Goal: Information Seeking & Learning: Learn about a topic

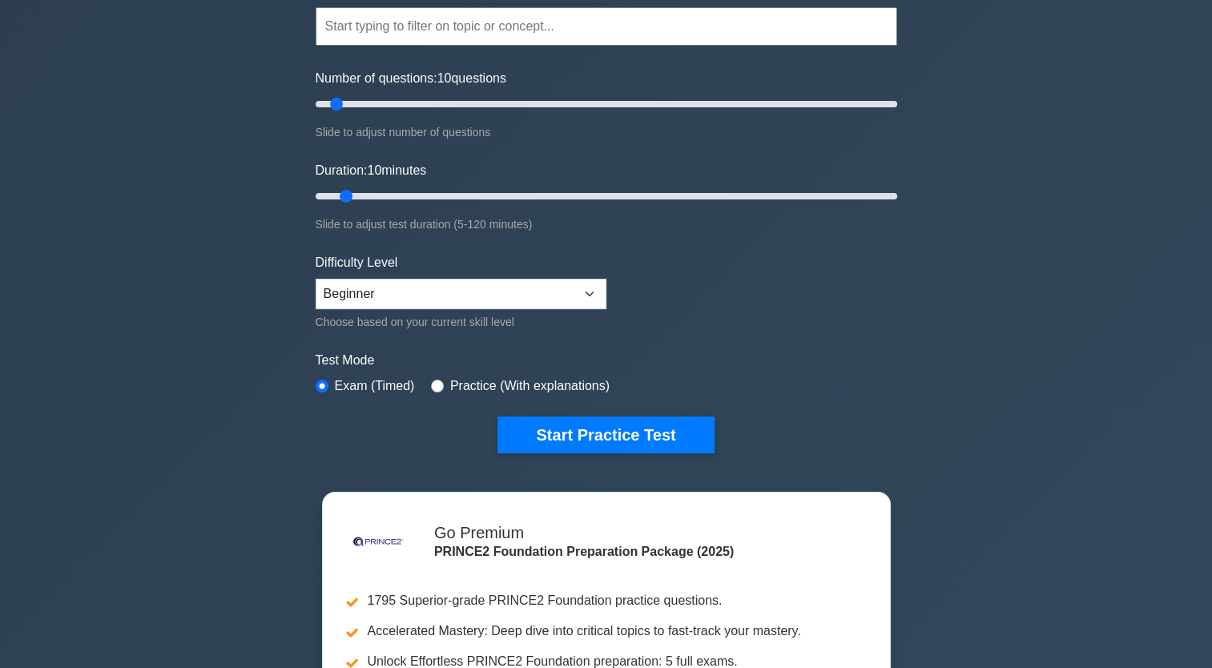
scroll to position [163, 0]
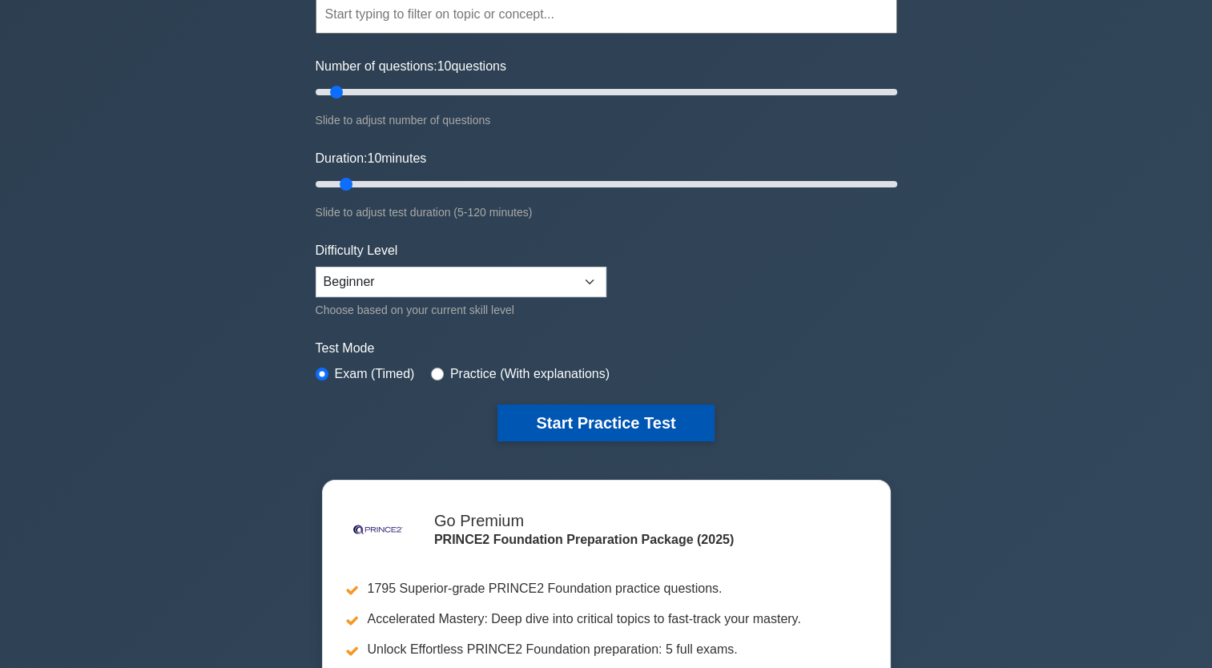
click at [634, 421] on button "Start Practice Test" at bounding box center [605, 423] width 216 height 37
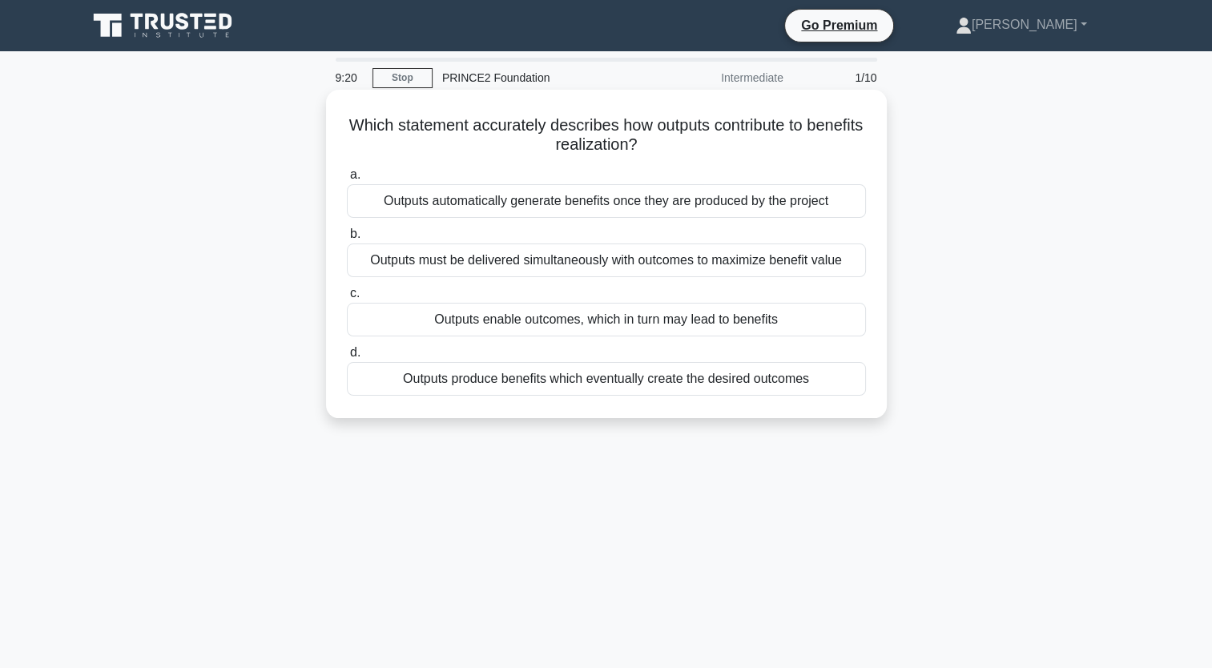
click at [527, 320] on div "Outputs enable outcomes, which in turn may lead to benefits" at bounding box center [606, 320] width 519 height 34
click at [347, 299] on input "c. Outputs enable outcomes, which in turn may lead to benefits" at bounding box center [347, 293] width 0 height 10
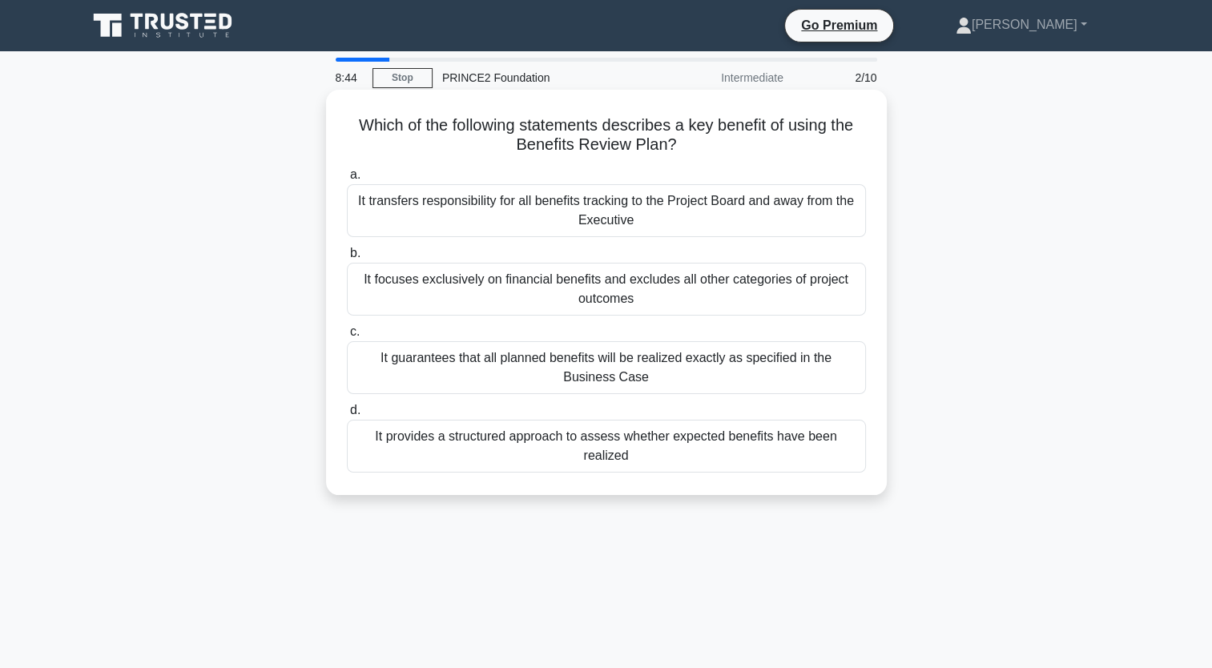
click at [596, 444] on div "It provides a structured approach to assess whether expected benefits have been…" at bounding box center [606, 446] width 519 height 53
click at [347, 416] on input "d. It provides a structured approach to assess whether expected benefits have b…" at bounding box center [347, 410] width 0 height 10
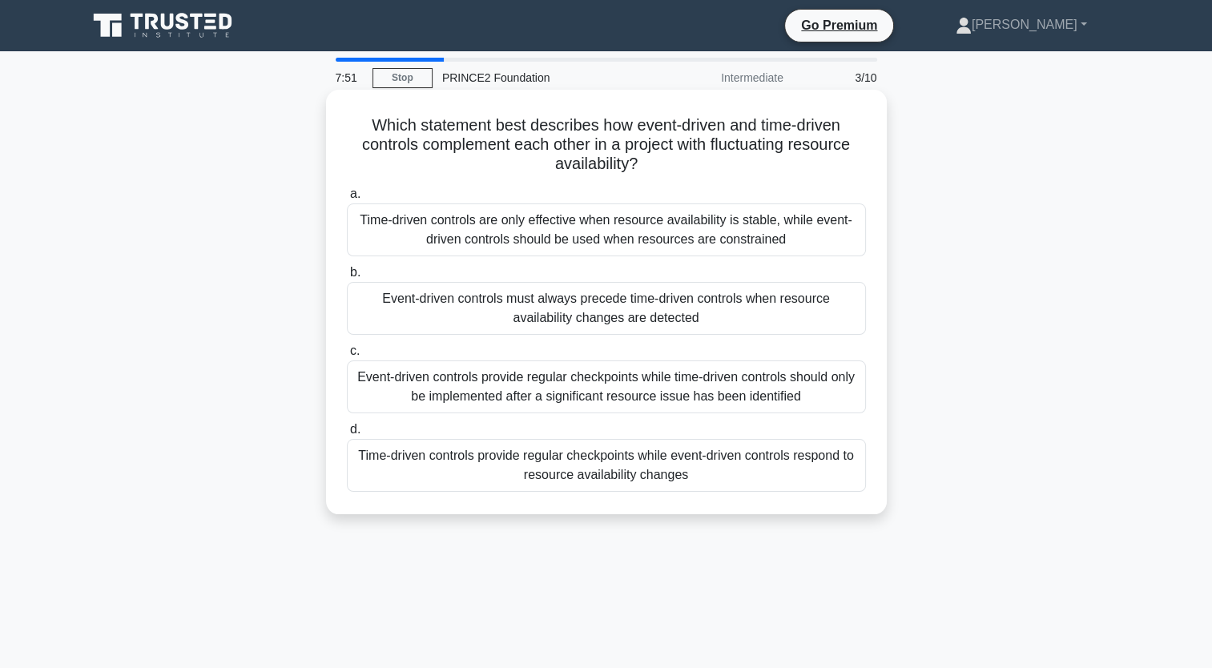
click at [612, 392] on div "Event-driven controls provide regular checkpoints while time-driven controls sh…" at bounding box center [606, 386] width 519 height 53
click at [347, 356] on input "c. Event-driven controls provide regular checkpoints while time-driven controls…" at bounding box center [347, 351] width 0 height 10
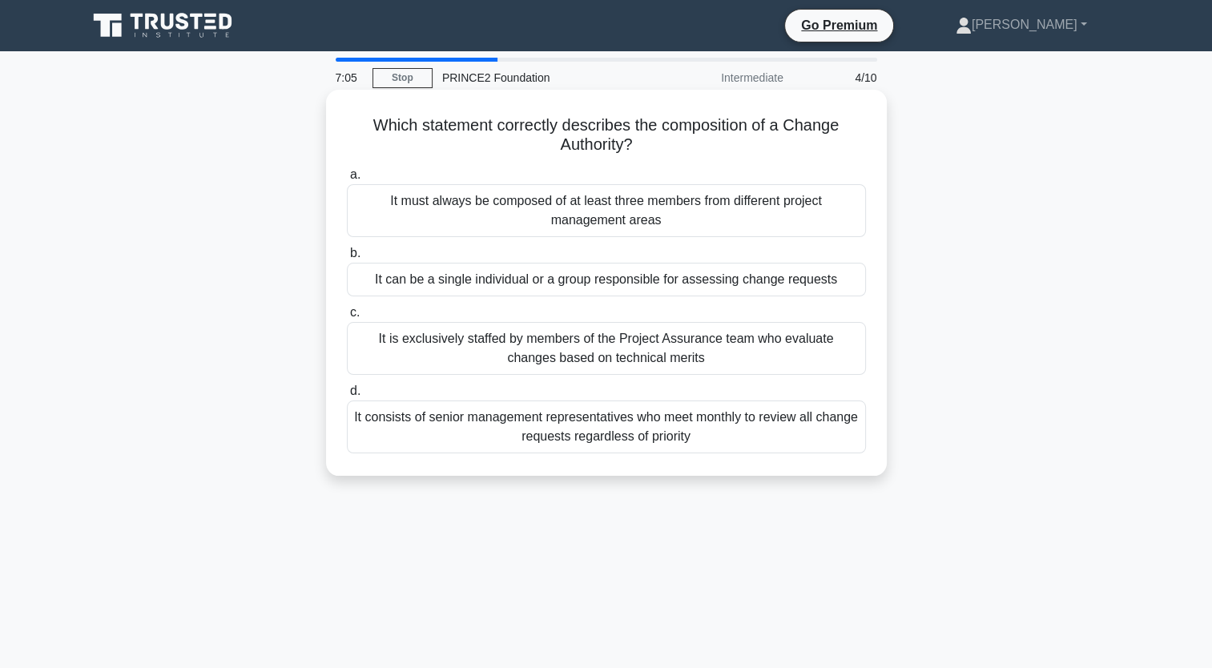
click at [590, 280] on div "It can be a single individual or a group responsible for assessing change reque…" at bounding box center [606, 280] width 519 height 34
click at [347, 259] on input "b. It can be a single individual or a group responsible for assessing change re…" at bounding box center [347, 253] width 0 height 10
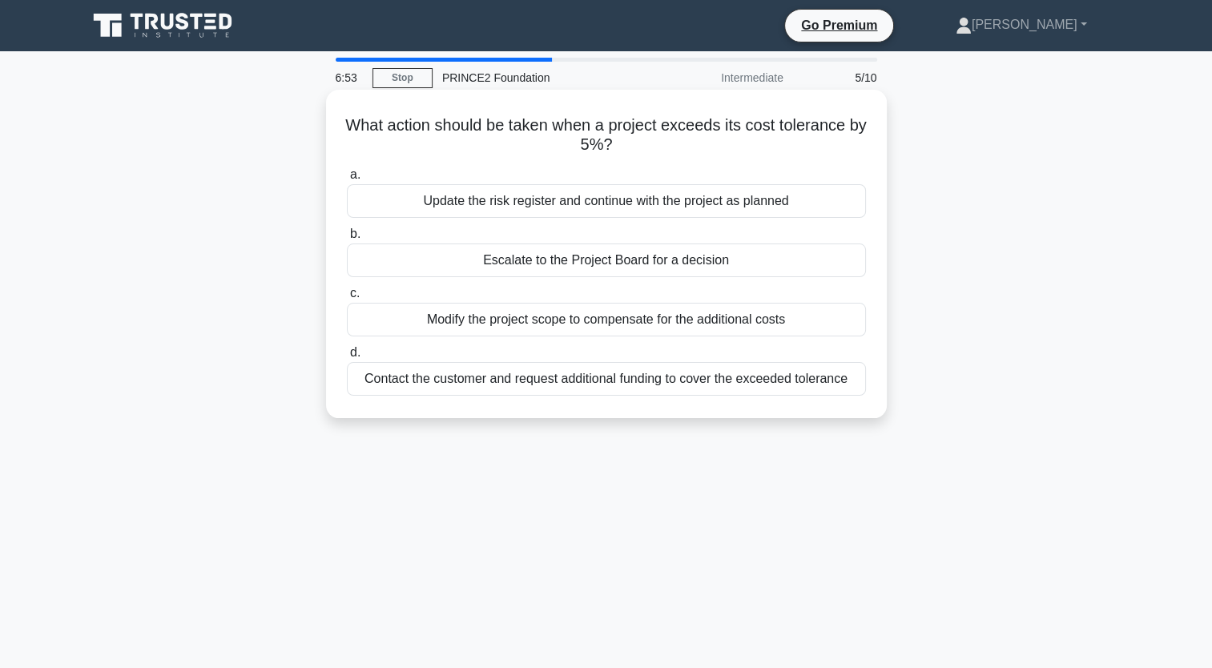
click at [574, 269] on div "Escalate to the Project Board for a decision" at bounding box center [606, 261] width 519 height 34
click at [347, 240] on input "b. Escalate to the Project Board for a decision" at bounding box center [347, 234] width 0 height 10
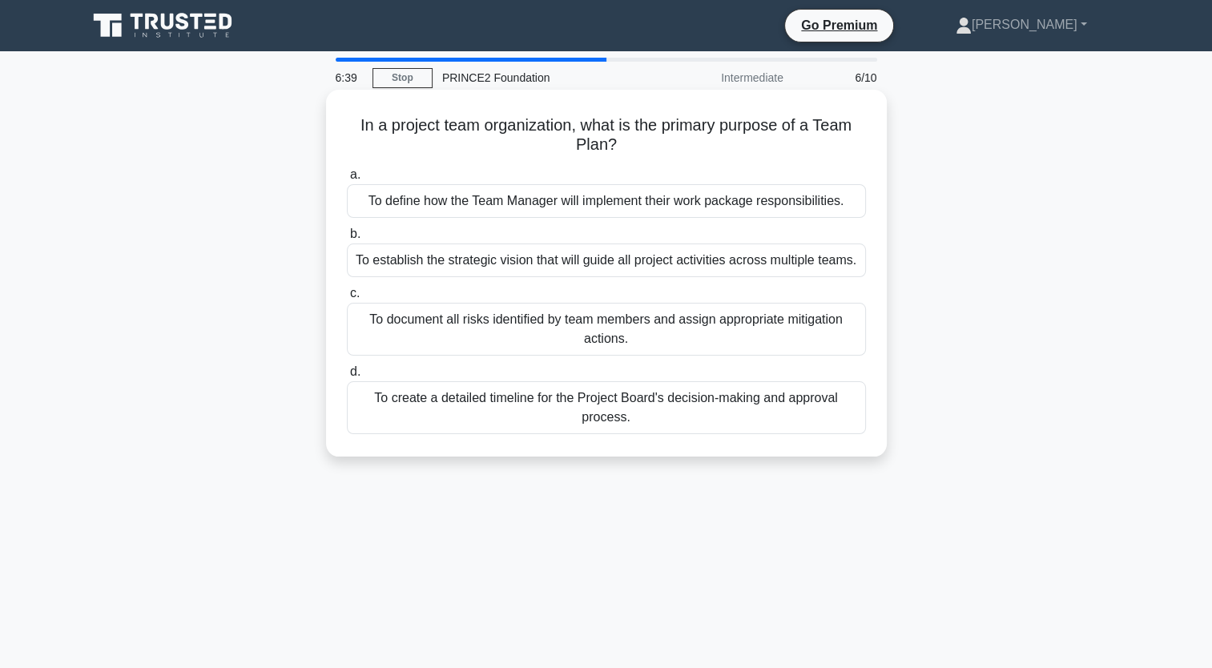
click at [587, 258] on div "To establish the strategic vision that will guide all project activities across…" at bounding box center [606, 261] width 519 height 34
click at [347, 240] on input "b. To establish the strategic vision that will guide all project activities acr…" at bounding box center [347, 234] width 0 height 10
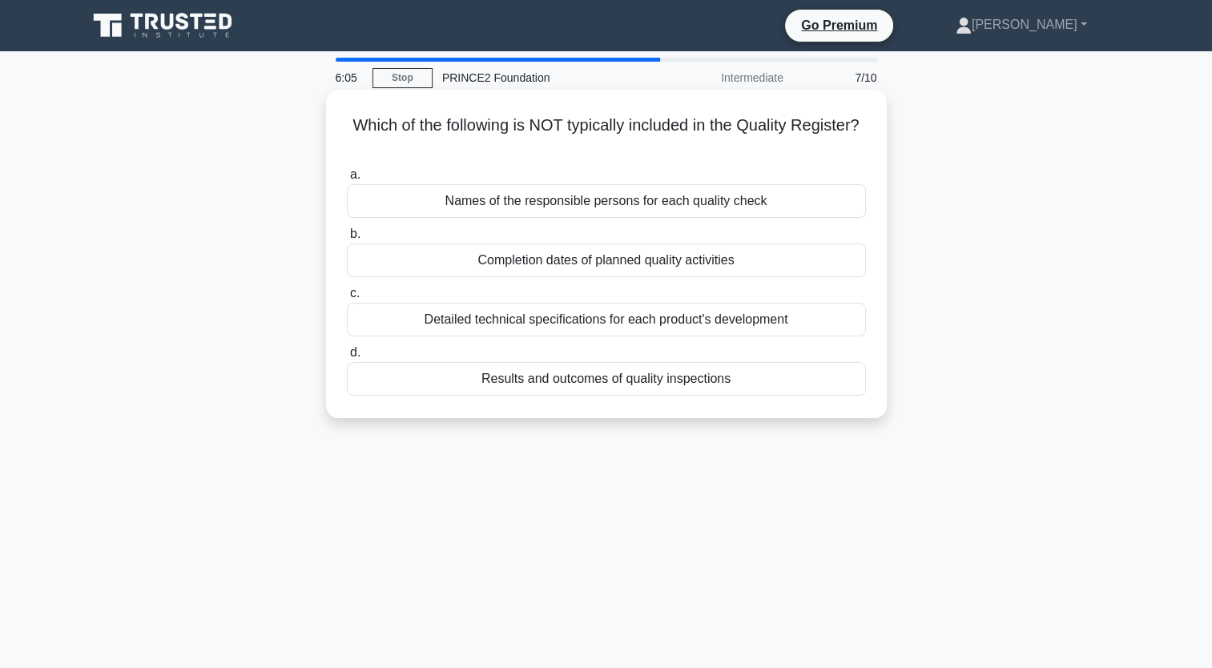
click at [596, 200] on div "Names of the responsible persons for each quality check" at bounding box center [606, 201] width 519 height 34
click at [347, 180] on input "a. Names of the responsible persons for each quality check" at bounding box center [347, 175] width 0 height 10
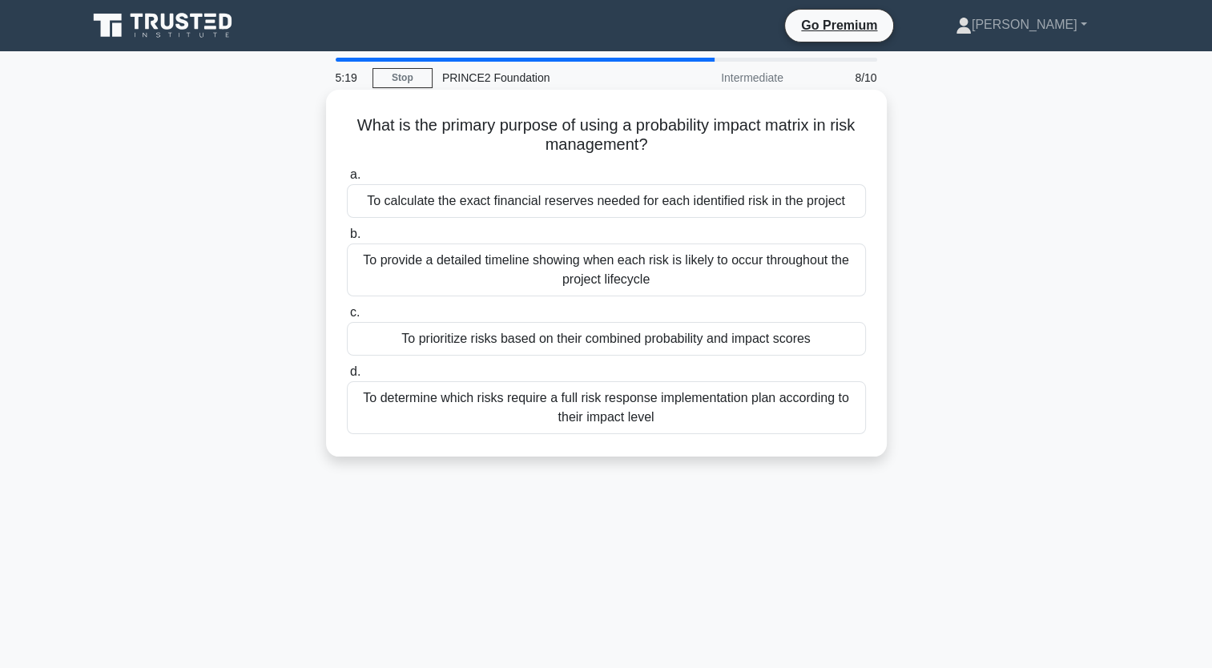
click at [600, 398] on div "To determine which risks require a full risk response implementation plan accor…" at bounding box center [606, 407] width 519 height 53
click at [347, 377] on input "d. To determine which risks require a full risk response implementation plan ac…" at bounding box center [347, 372] width 0 height 10
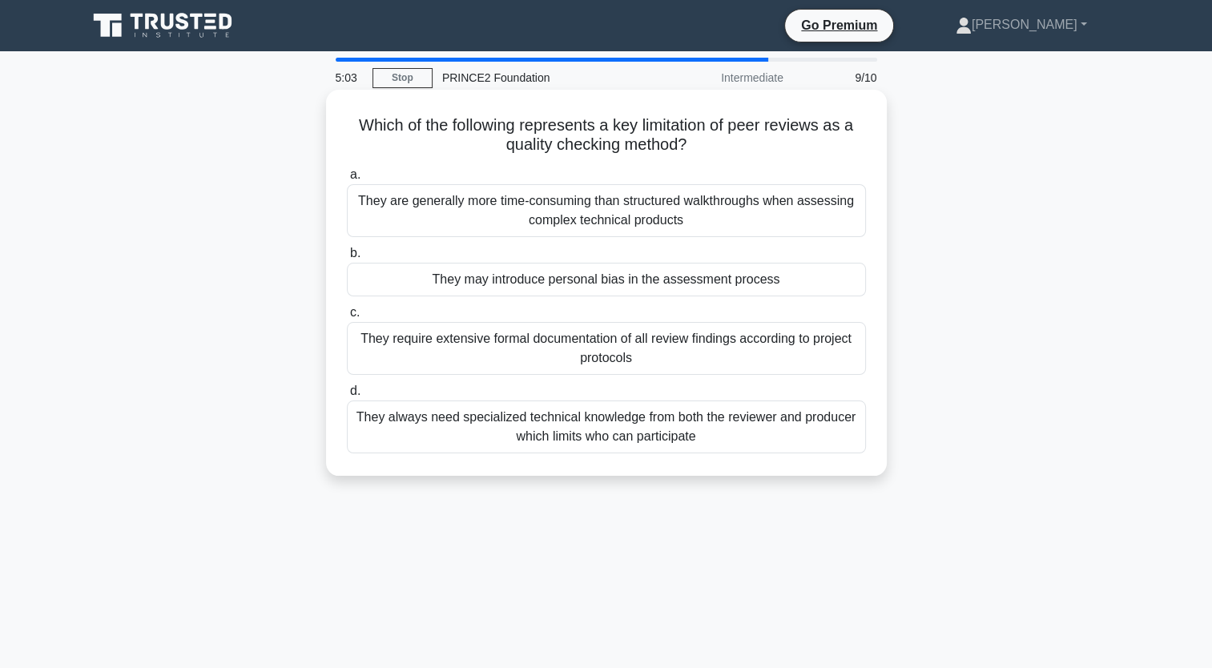
click at [607, 287] on div "They may introduce personal bias in the assessment process" at bounding box center [606, 280] width 519 height 34
click at [347, 259] on input "b. They may introduce personal bias in the assessment process" at bounding box center [347, 253] width 0 height 10
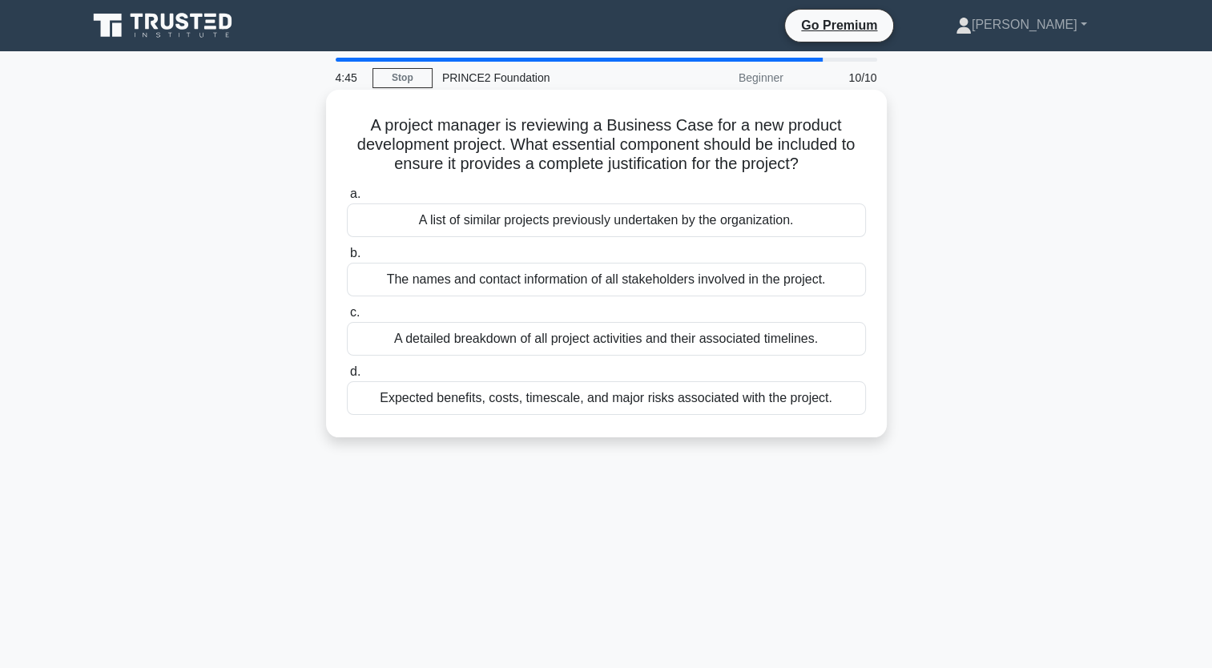
click at [586, 395] on div "Expected benefits, costs, timescale, and major risks associated with the projec…" at bounding box center [606, 398] width 519 height 34
click at [347, 377] on input "d. Expected benefits, costs, timescale, and major risks associated with the pro…" at bounding box center [347, 372] width 0 height 10
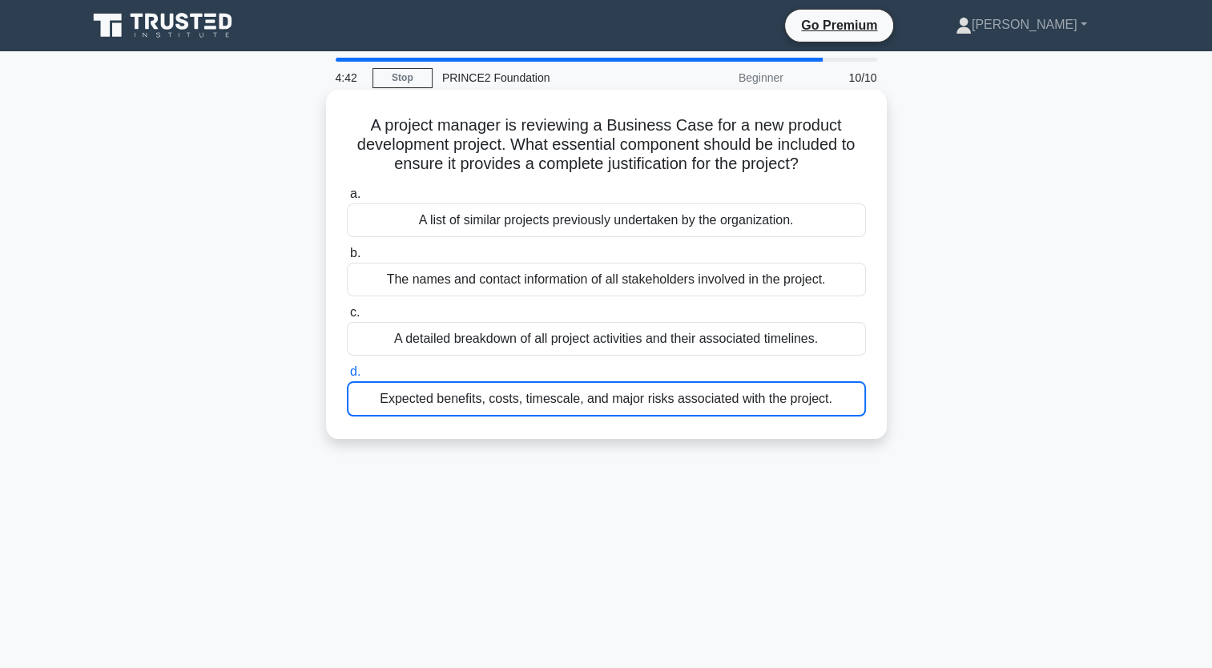
click at [586, 395] on div "Expected benefits, costs, timescale, and major risks associated with the projec…" at bounding box center [606, 398] width 519 height 35
click at [347, 377] on input "d. Expected benefits, costs, timescale, and major risks associated with the pro…" at bounding box center [347, 372] width 0 height 10
click at [546, 397] on div "Expected benefits, costs, timescale, and major risks associated with the projec…" at bounding box center [606, 398] width 519 height 35
click at [347, 377] on input "d. Expected benefits, costs, timescale, and major risks associated with the pro…" at bounding box center [347, 372] width 0 height 10
click at [608, 336] on div "A detailed breakdown of all project activities and their associated timelines." at bounding box center [606, 339] width 519 height 34
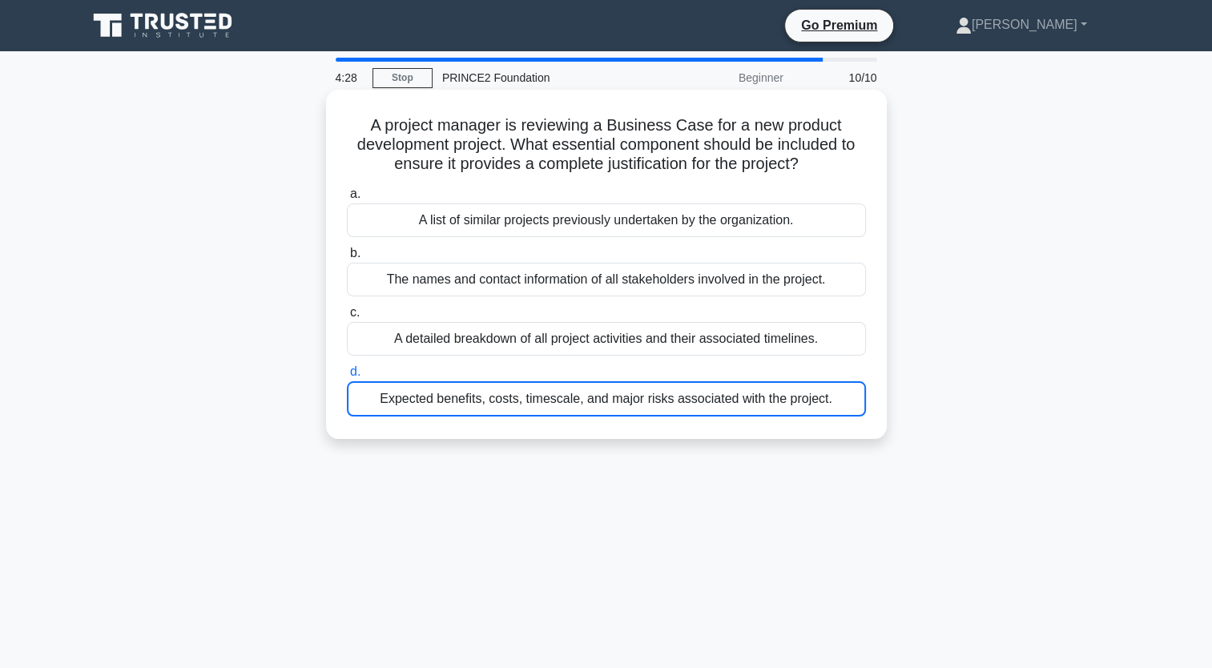
click at [347, 318] on input "c. A detailed breakdown of all project activities and their associated timeline…" at bounding box center [347, 313] width 0 height 10
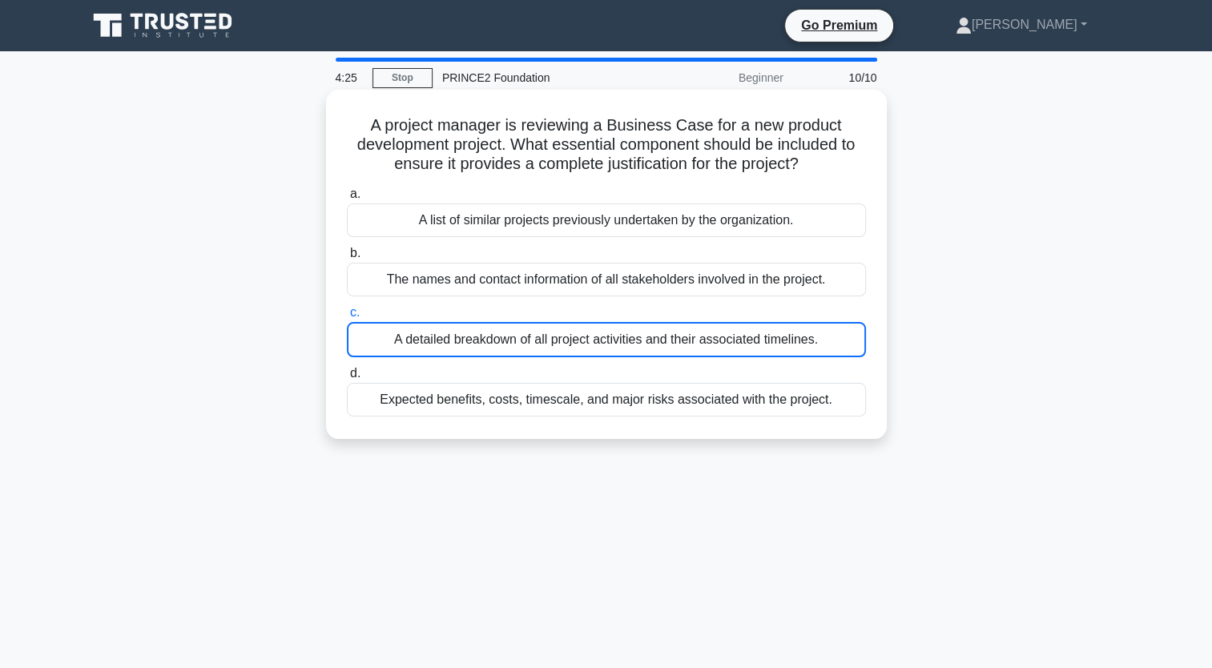
click at [583, 403] on div "Expected benefits, costs, timescale, and major risks associated with the projec…" at bounding box center [606, 400] width 519 height 34
click at [347, 379] on input "d. Expected benefits, costs, timescale, and major risks associated with the pro…" at bounding box center [347, 373] width 0 height 10
